Goal: Find specific page/section: Find specific page/section

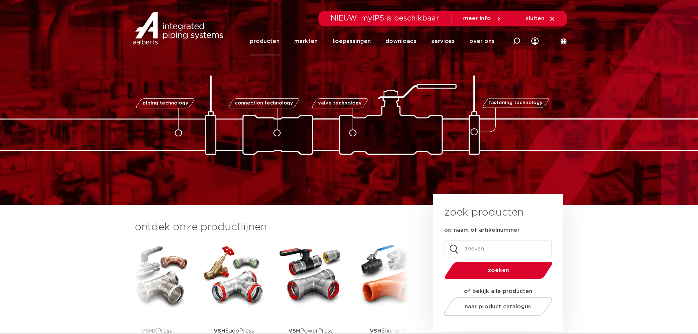
drag, startPoint x: 0, startPoint y: 0, endPoint x: 271, endPoint y: 38, distance: 273.3
click at [271, 38] on link "producten" at bounding box center [265, 41] width 30 height 28
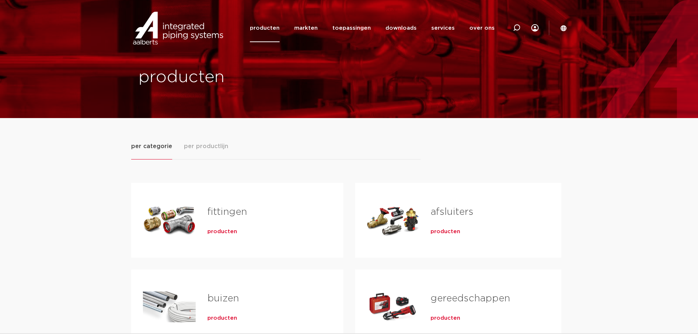
click at [227, 212] on link "fittingen" at bounding box center [227, 212] width 40 height 10
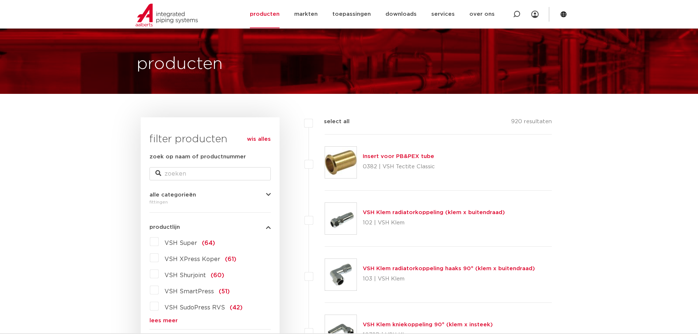
scroll to position [37, 0]
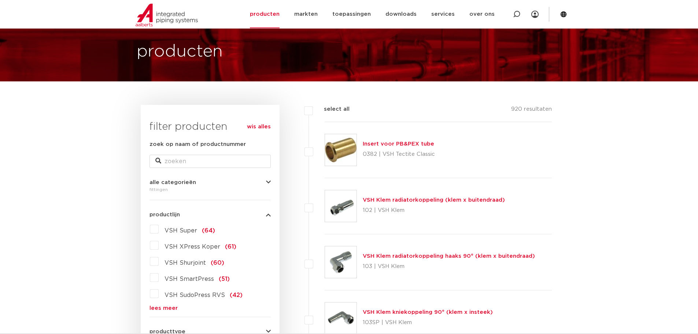
click at [270, 127] on link "wis alles" at bounding box center [259, 126] width 24 height 9
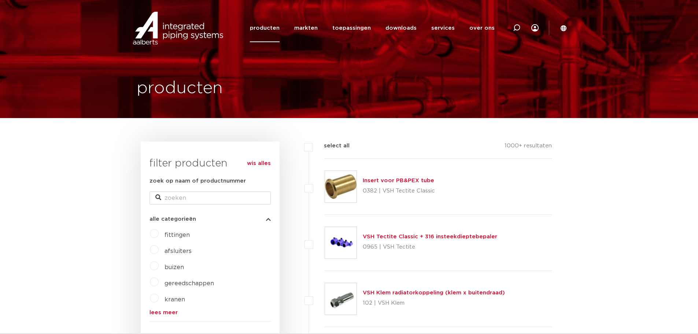
scroll to position [110, 0]
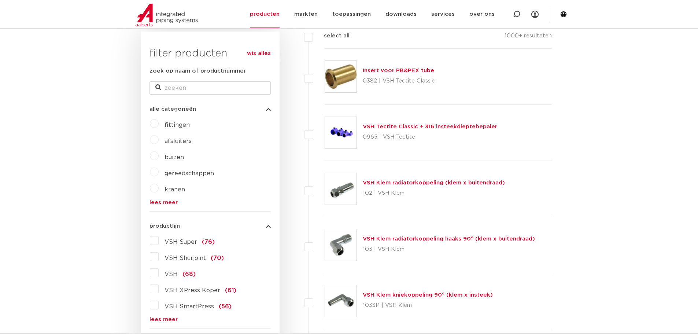
click at [272, 226] on div "wis alles filter producten zoek op naam of productnummer alle categorieën fitti…" at bounding box center [210, 270] width 139 height 479
click at [267, 226] on icon "button" at bounding box center [268, 225] width 5 height 5
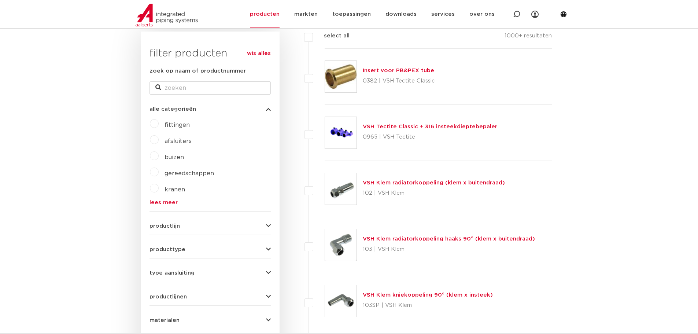
click at [267, 109] on icon "button" at bounding box center [268, 108] width 5 height 5
